Goal: Share content: Share content

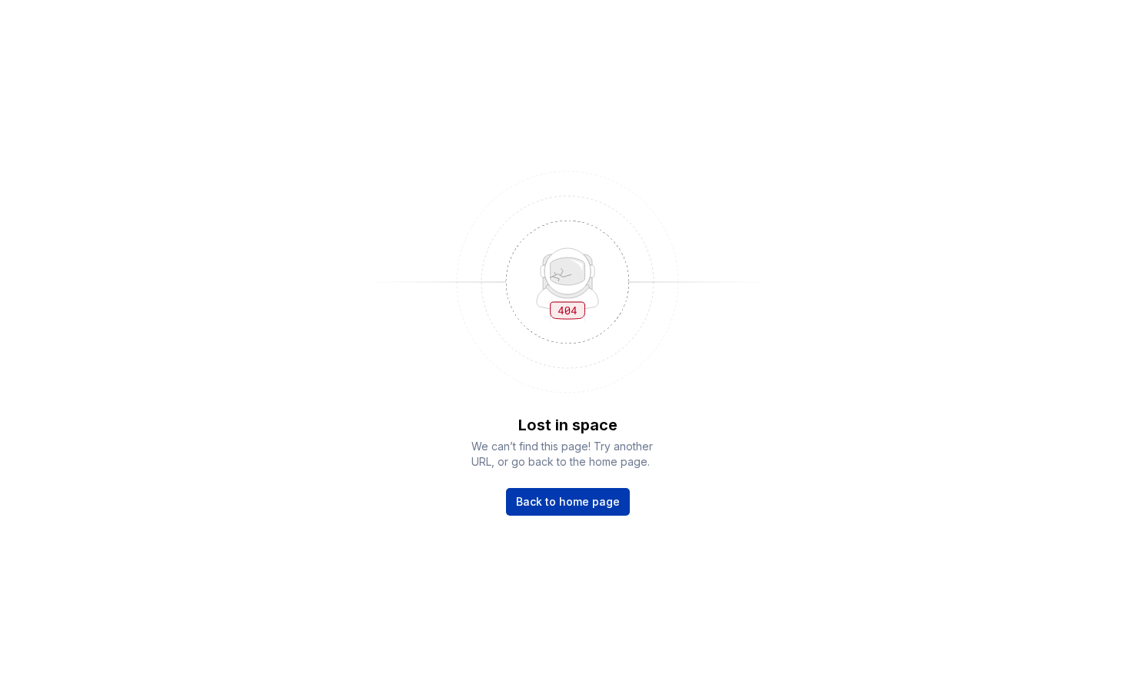
click at [567, 501] on span "Back to home page" at bounding box center [568, 501] width 104 height 15
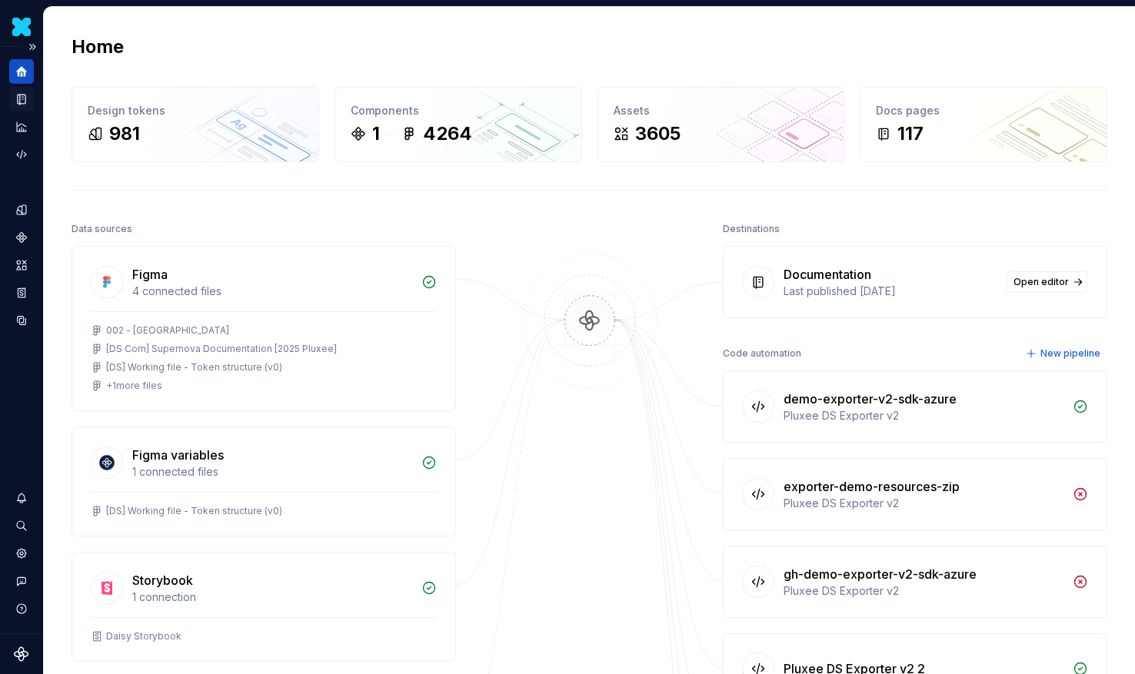
click at [29, 105] on div "Documentation" at bounding box center [21, 99] width 25 height 25
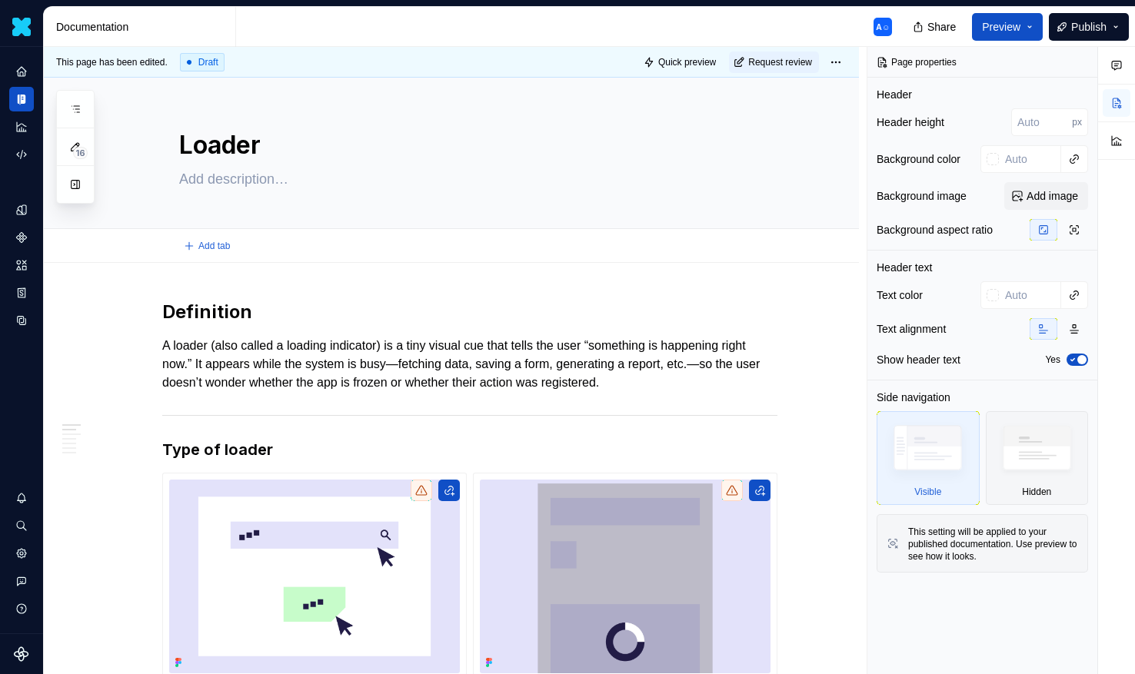
type textarea "*"
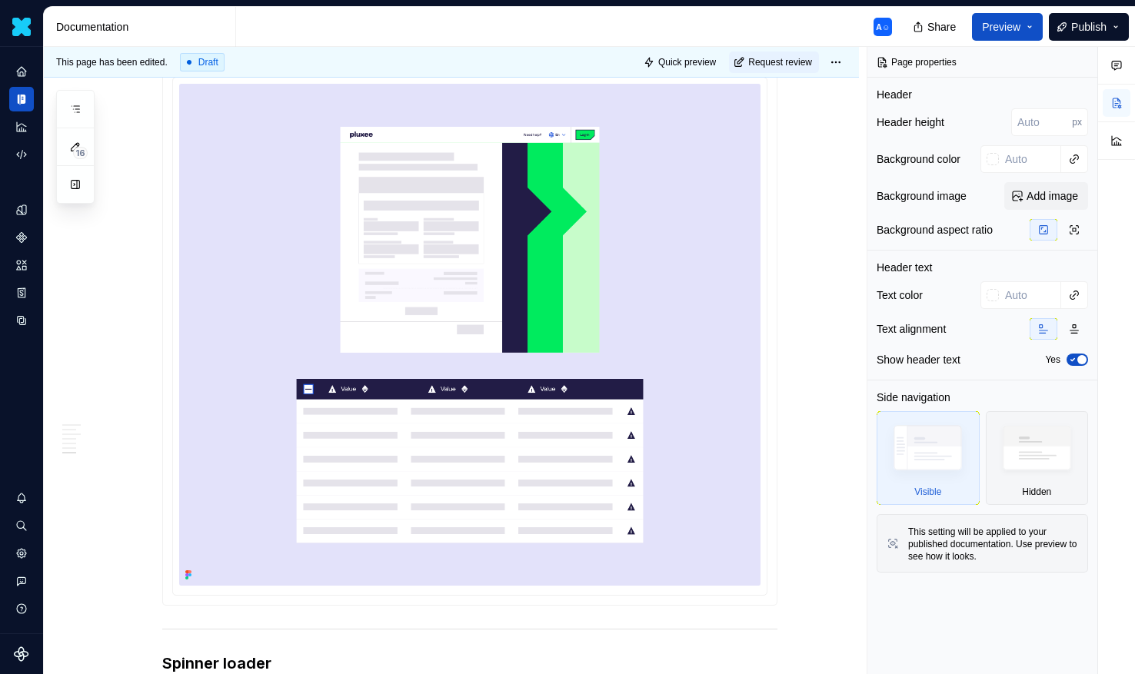
scroll to position [2786, 0]
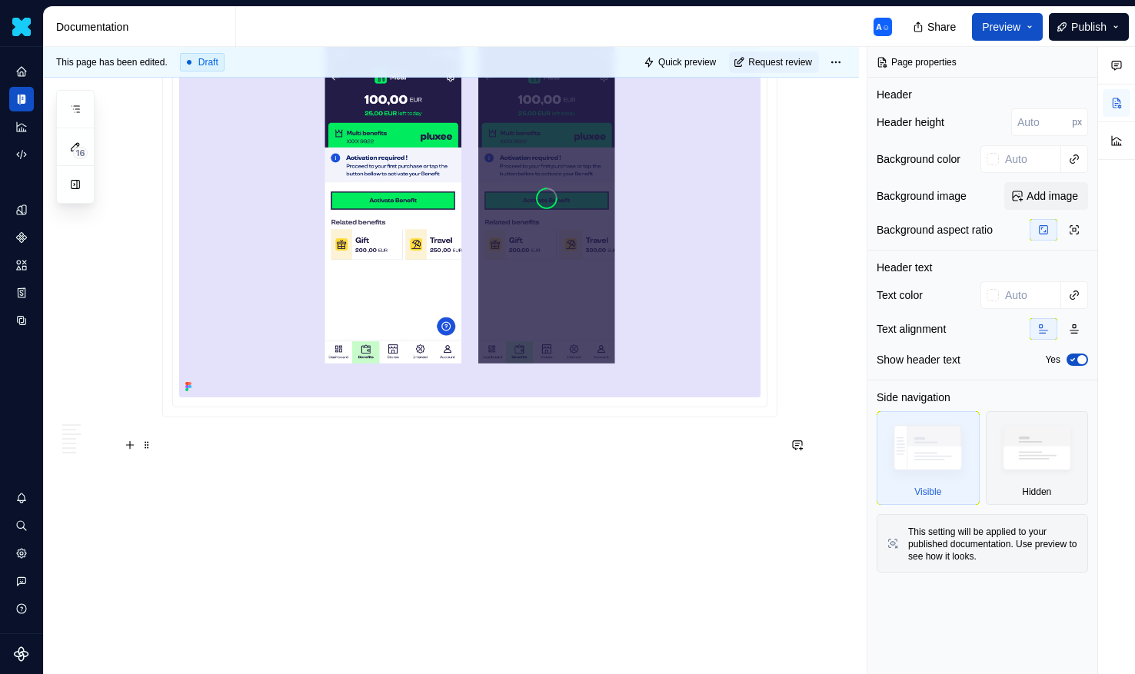
click at [195, 450] on p at bounding box center [469, 445] width 615 height 18
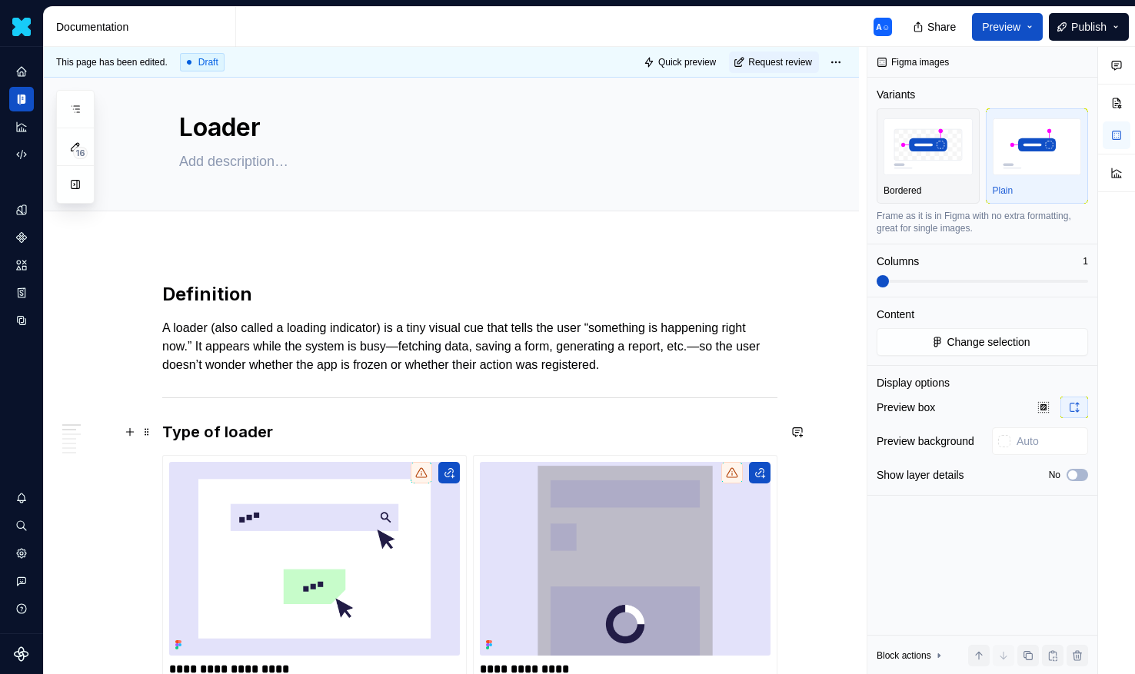
scroll to position [0, 0]
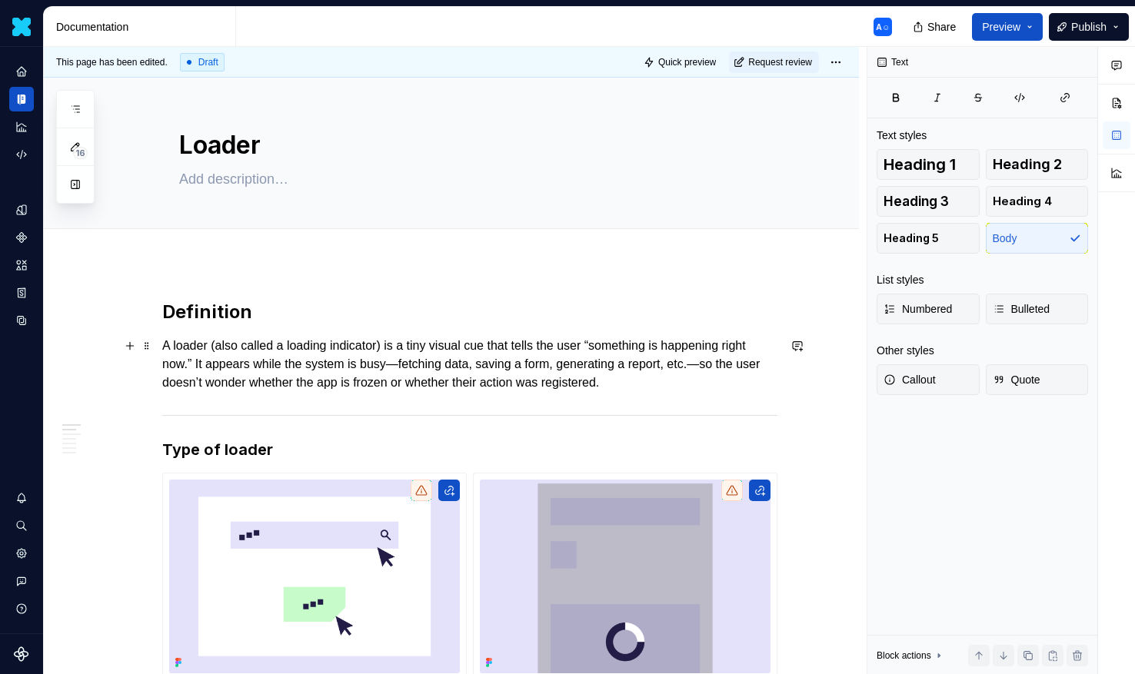
click at [771, 371] on p "A loader (also called a loading indicator) is a tiny visual cue that tells the …" at bounding box center [469, 364] width 615 height 55
click at [932, 15] on button "Share" at bounding box center [935, 27] width 61 height 28
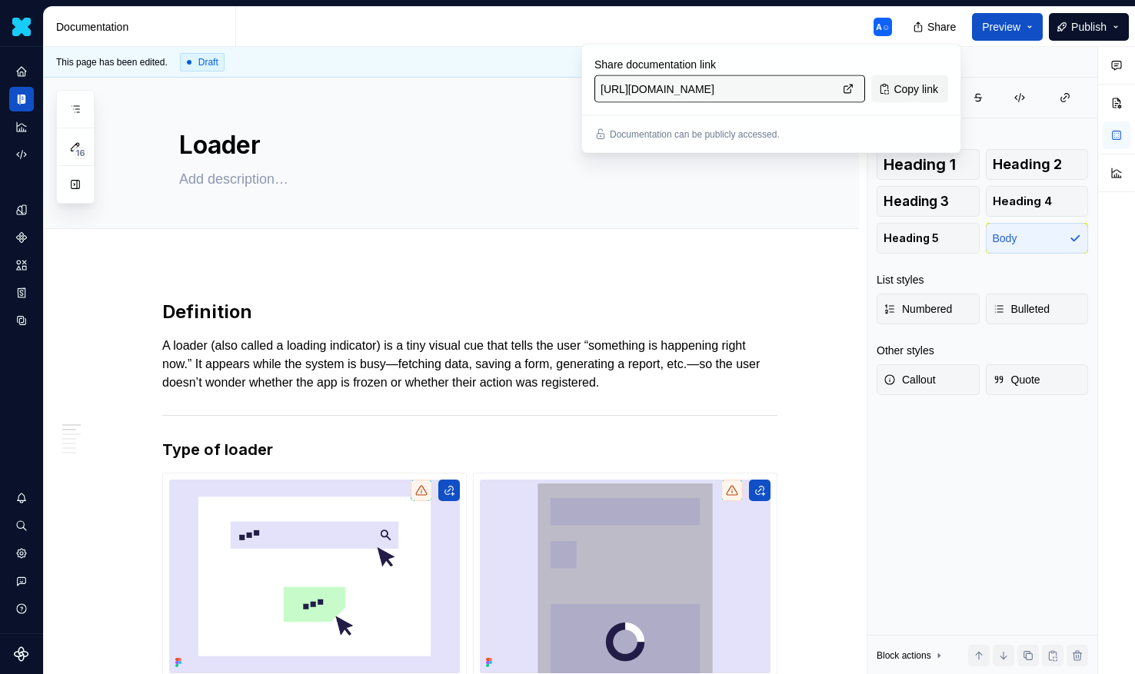
click at [919, 92] on span "Copy link" at bounding box center [916, 89] width 45 height 15
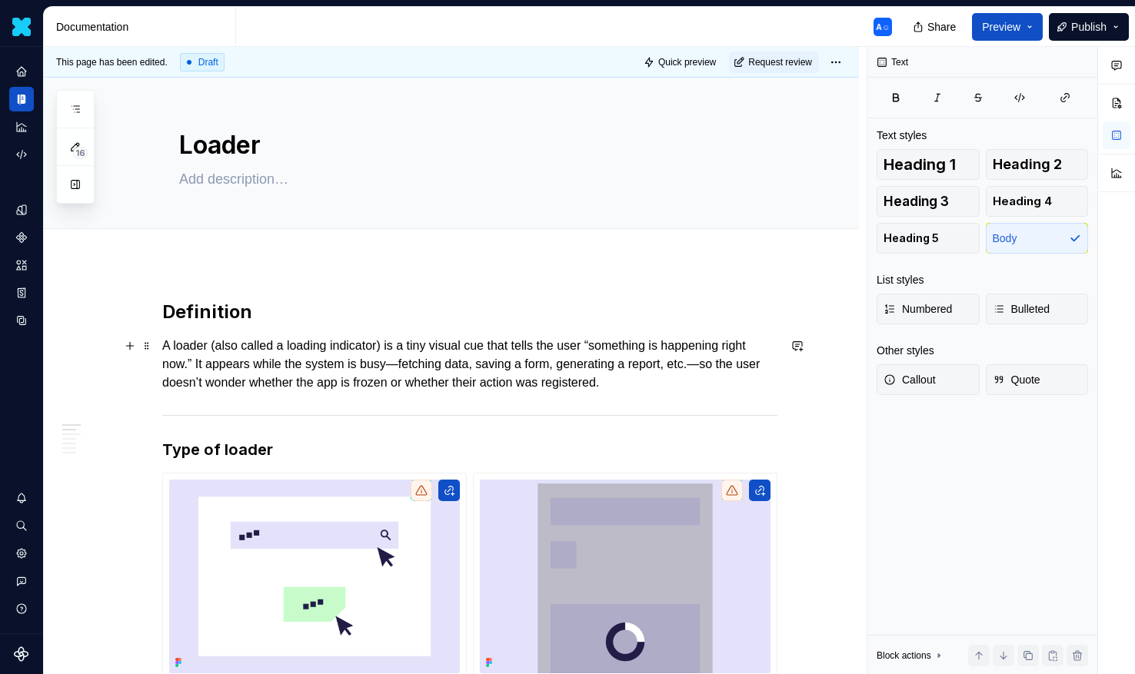
click at [221, 348] on p "A loader (also called a loading indicator) is a tiny visual cue that tells the …" at bounding box center [469, 364] width 615 height 55
click at [228, 358] on p "A loader (also called a loading indicator) is a tiny visual cue that tells the …" at bounding box center [469, 364] width 615 height 55
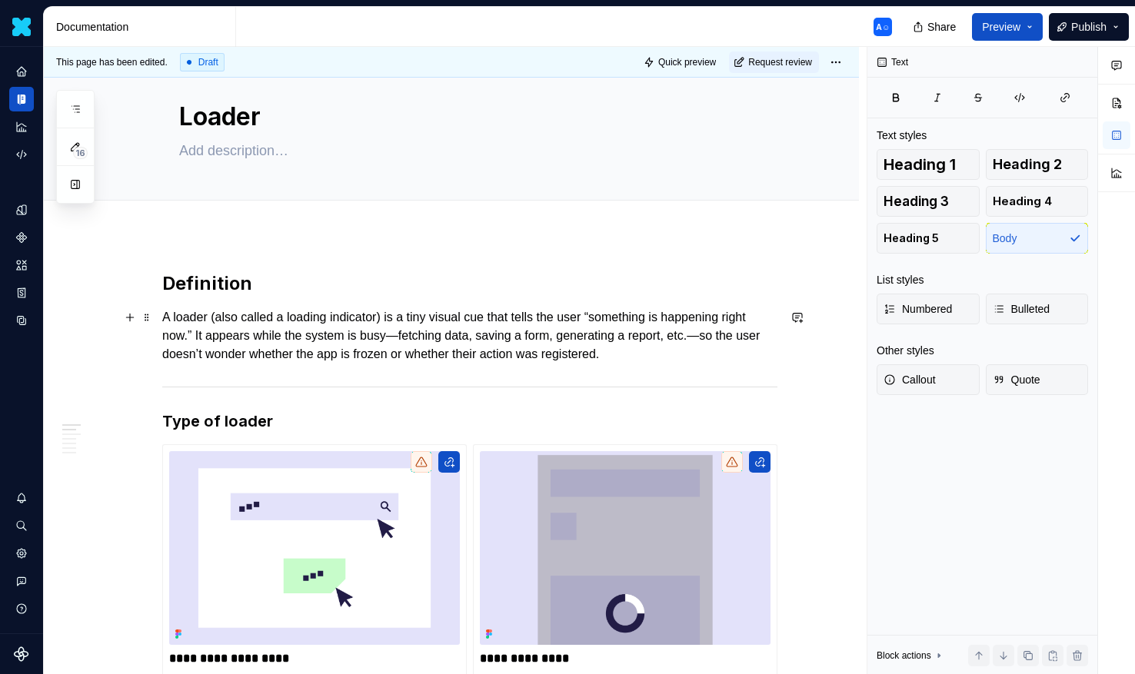
scroll to position [47, 0]
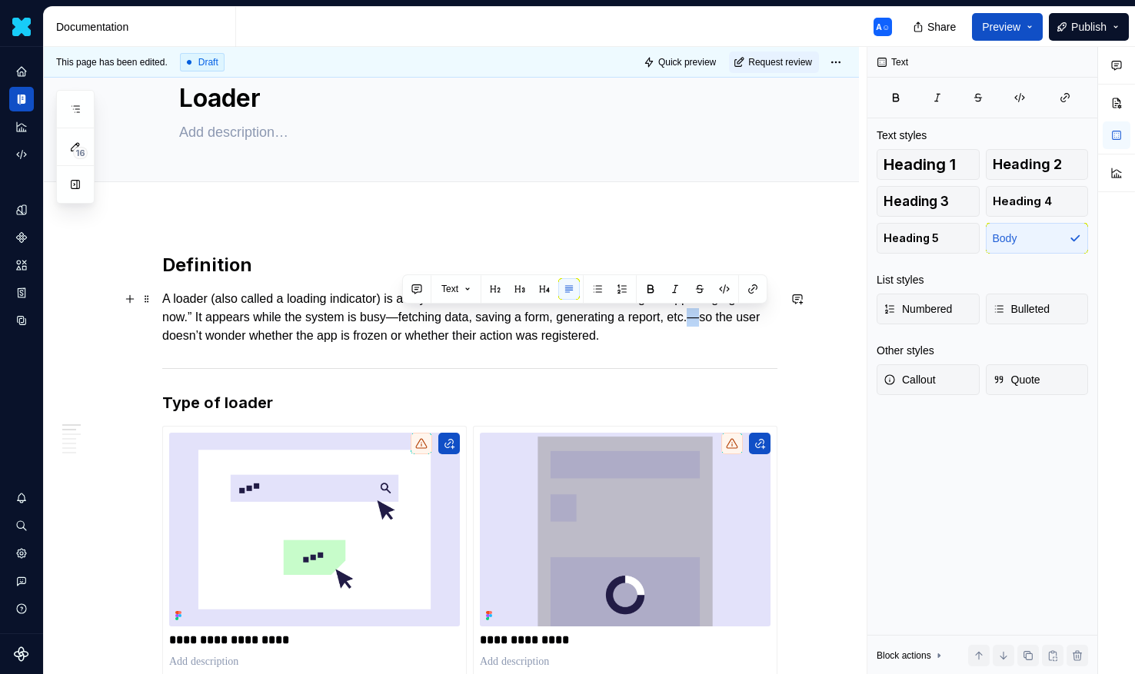
drag, startPoint x: 758, startPoint y: 317, endPoint x: 768, endPoint y: 318, distance: 10.0
click at [768, 318] on p "A loader (also called a loading indicator) is a tiny visual cue that tells the …" at bounding box center [469, 317] width 615 height 55
click at [761, 314] on p "A loader (also called a loading indicator) is a tiny visual cue that tells the …" at bounding box center [469, 317] width 615 height 55
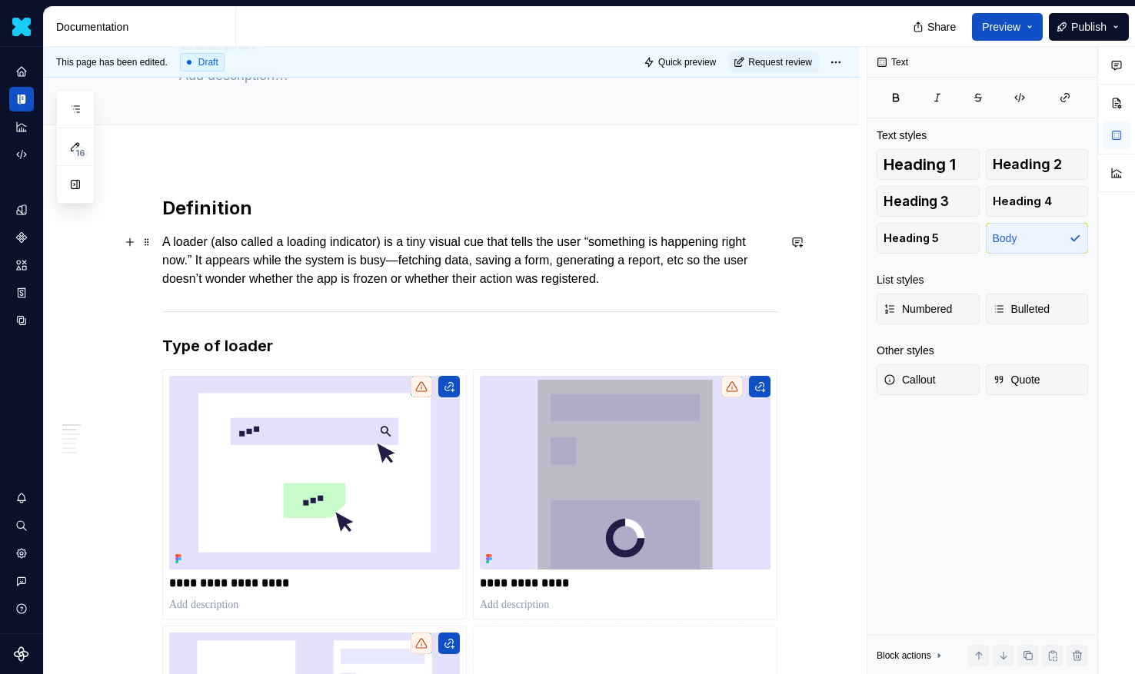
type textarea "*"
